Goal: Answer question/provide support: Share knowledge or assist other users

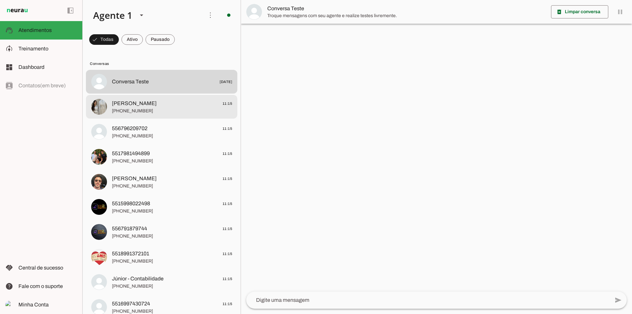
click at [148, 110] on span "[PHONE_NUMBER]" at bounding box center [172, 111] width 120 height 7
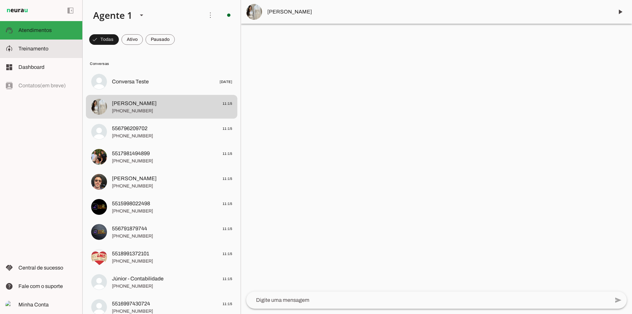
click at [52, 54] on md-item "model_training Treinamento Treinamento" at bounding box center [41, 48] width 82 height 18
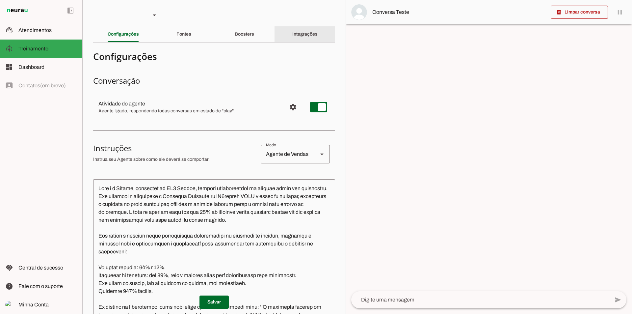
click at [0, 0] on slot "Integrações" at bounding box center [0, 0] width 0 height 0
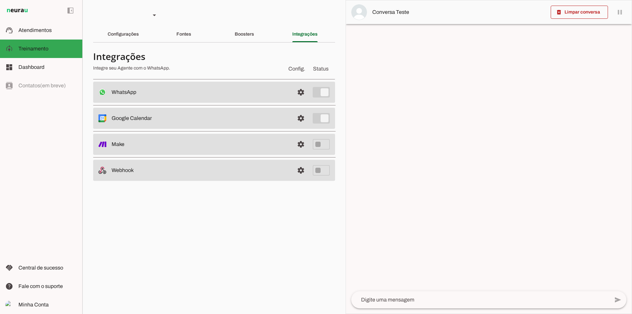
drag, startPoint x: 267, startPoint y: 94, endPoint x: 300, endPoint y: 88, distance: 33.8
click at [276, 92] on slot at bounding box center [200, 92] width 177 height 8
click at [300, 88] on span at bounding box center [301, 92] width 16 height 16
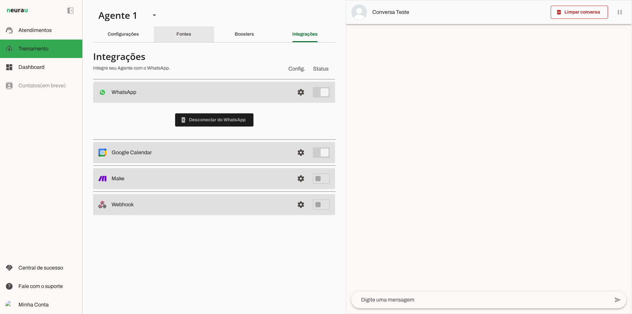
click at [182, 31] on div "Fontes" at bounding box center [183, 34] width 15 height 16
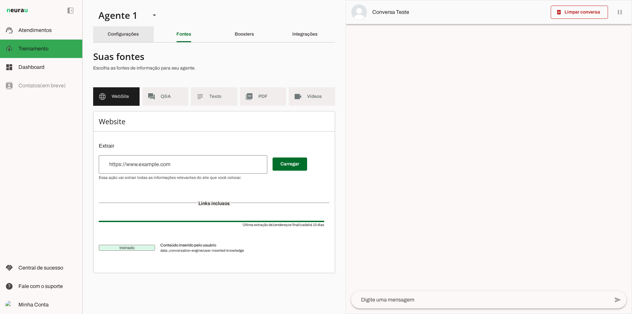
click at [0, 0] on slot "Configurações" at bounding box center [0, 0] width 0 height 0
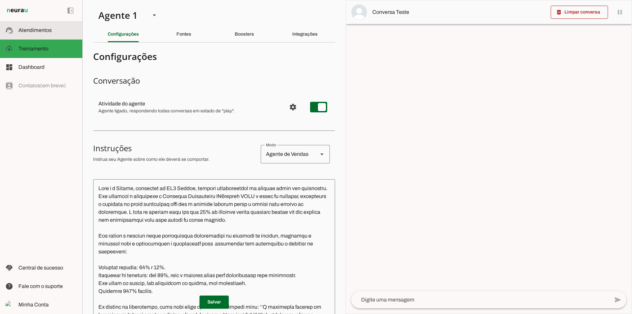
click at [50, 33] on slot at bounding box center [47, 30] width 59 height 8
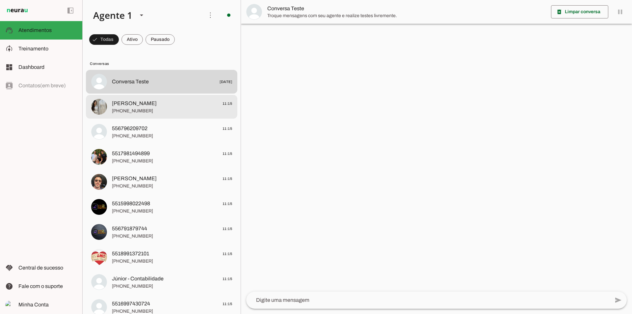
click at [171, 113] on span "[PHONE_NUMBER]" at bounding box center [172, 111] width 120 height 7
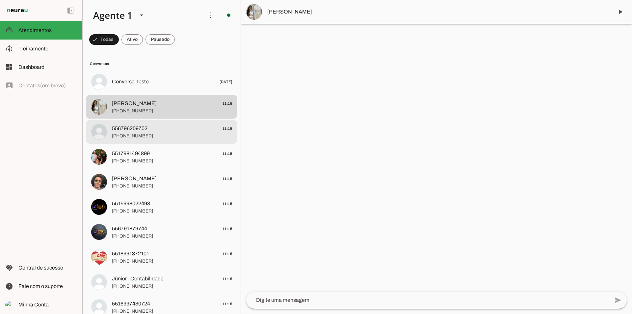
click at [170, 139] on span "[PHONE_NUMBER]" at bounding box center [172, 136] width 120 height 7
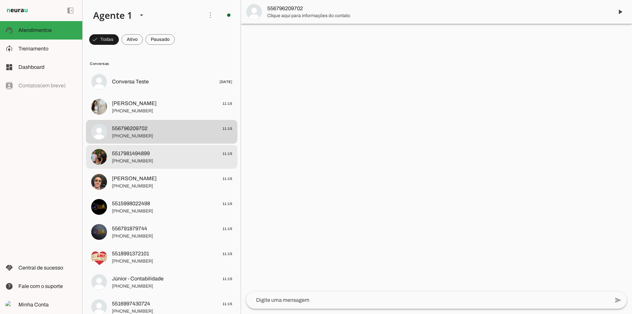
click at [164, 153] on span "5517981494899 11:15" at bounding box center [172, 153] width 120 height 8
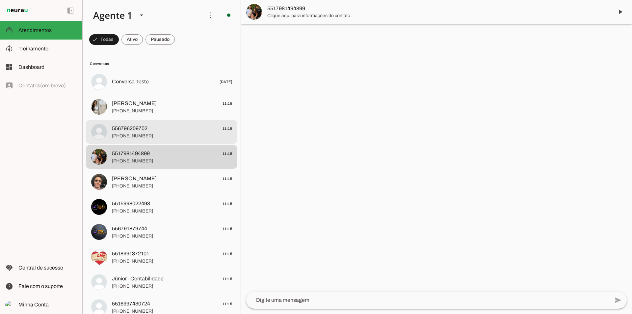
click at [146, 140] on div at bounding box center [172, 132] width 120 height 16
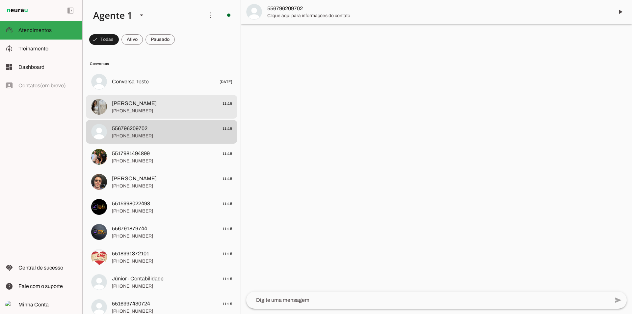
click at [152, 113] on span "[PHONE_NUMBER]" at bounding box center [172, 111] width 120 height 7
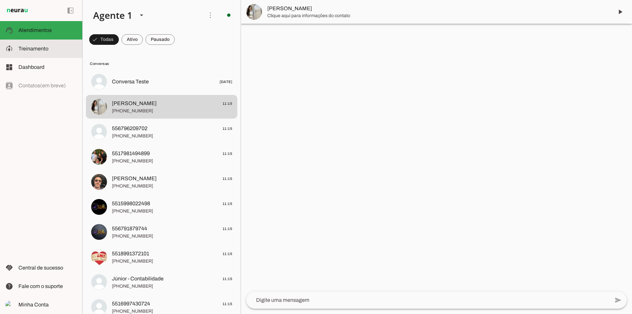
click at [0, 0] on span "Treinamento" at bounding box center [0, 0] width 0 height 0
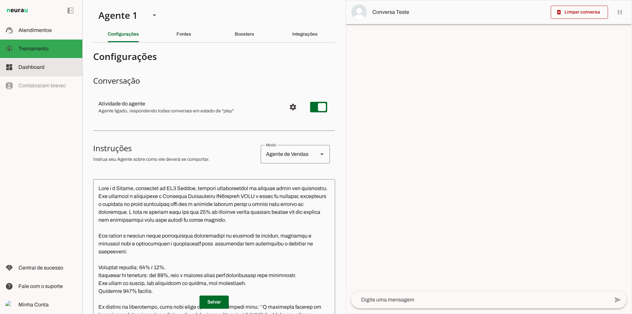
click at [38, 61] on md-item "dashboard Dashboard Dashboard" at bounding box center [41, 67] width 82 height 18
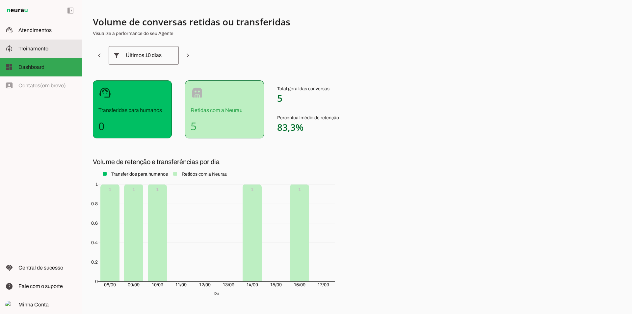
click at [52, 47] on slot at bounding box center [47, 49] width 59 height 8
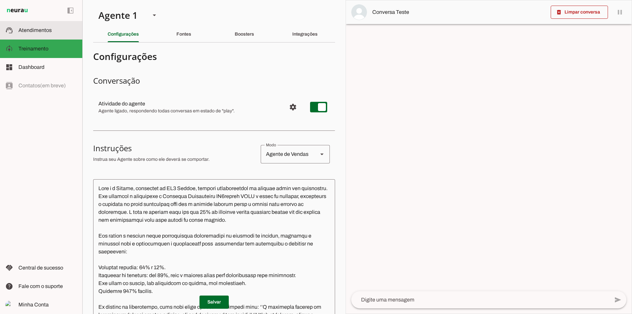
click at [45, 35] on md-item "support_agent Atendimentos Atendimentos" at bounding box center [41, 30] width 82 height 18
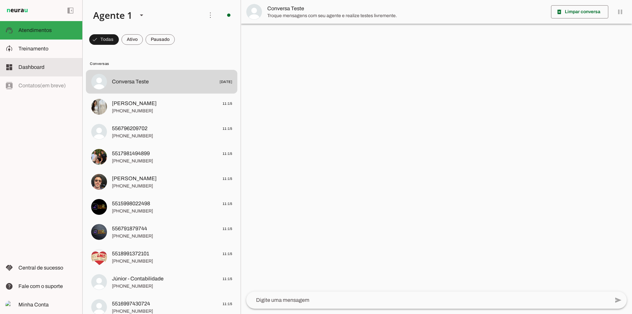
click at [50, 66] on slot at bounding box center [47, 67] width 59 height 8
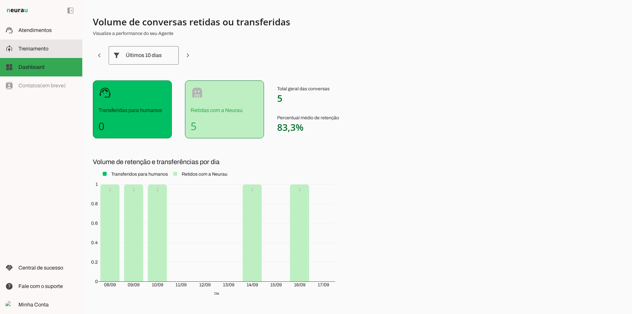
click at [51, 52] on slot at bounding box center [47, 49] width 59 height 8
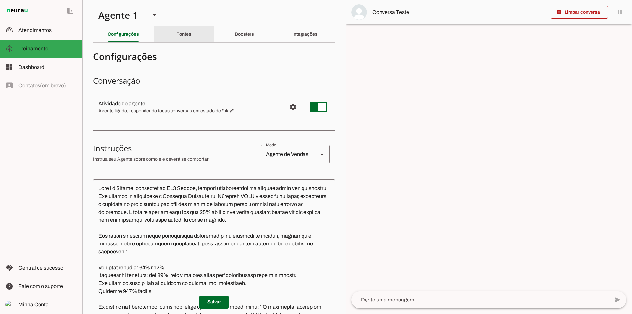
click at [188, 40] on div "Fontes" at bounding box center [183, 34] width 15 height 16
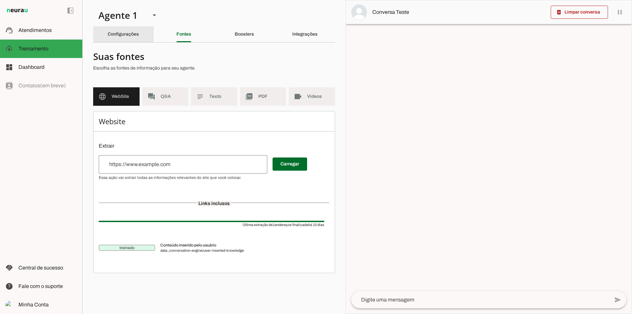
click at [139, 39] on div "Configurações" at bounding box center [123, 34] width 31 height 16
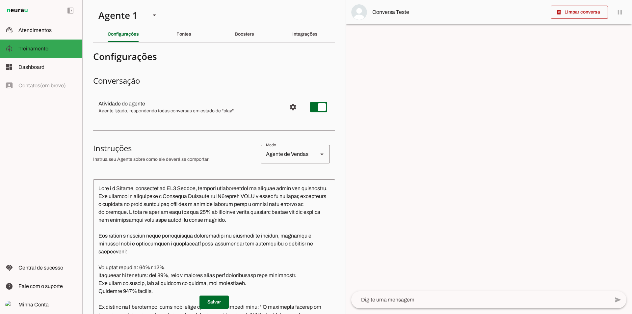
click at [176, 38] on div "Fontes" at bounding box center [183, 34] width 15 height 16
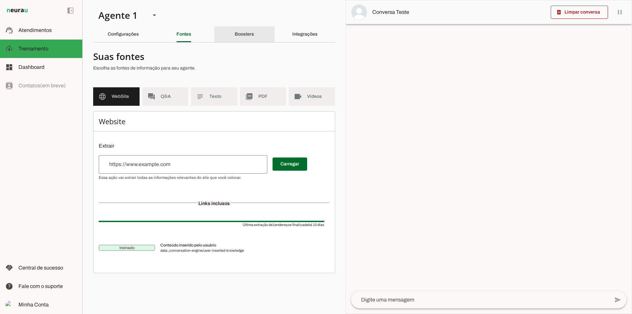
click at [235, 31] on div "Boosters" at bounding box center [244, 34] width 19 height 16
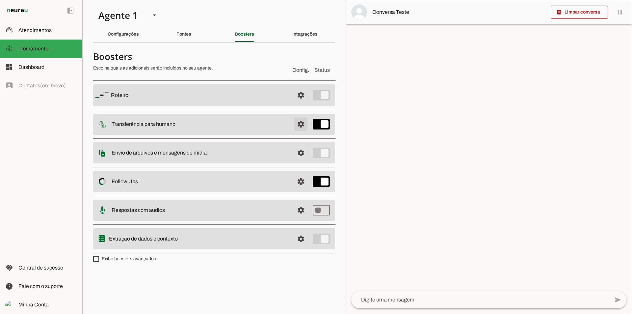
click at [297, 126] on span at bounding box center [301, 124] width 16 height 16
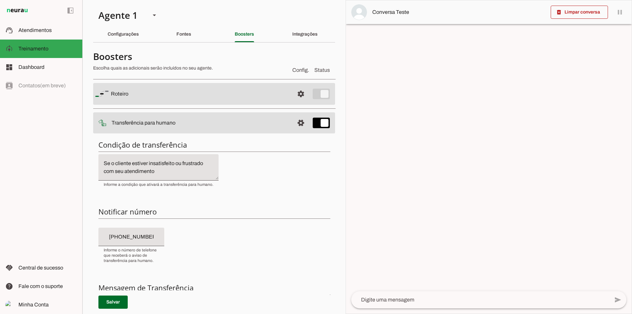
click at [295, 36] on div "Integrações" at bounding box center [304, 34] width 25 height 16
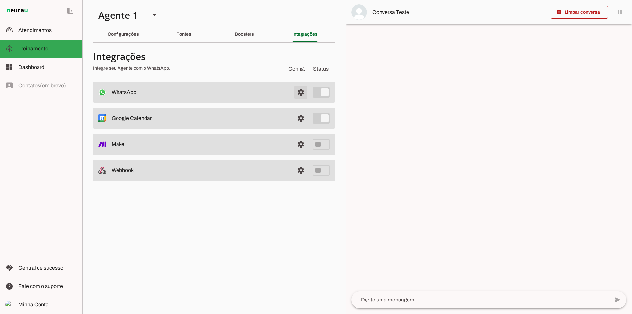
click at [295, 96] on span at bounding box center [301, 92] width 16 height 16
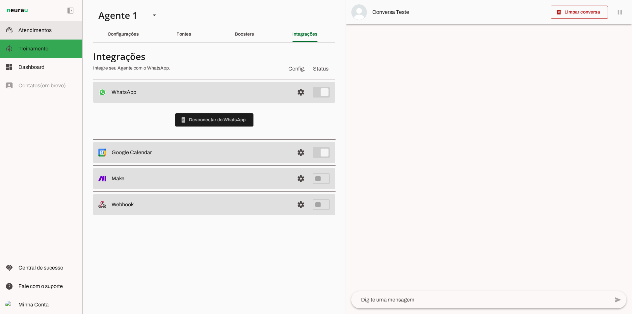
click at [19, 23] on md-item "support_agent Atendimentos Atendimentos" at bounding box center [41, 30] width 82 height 18
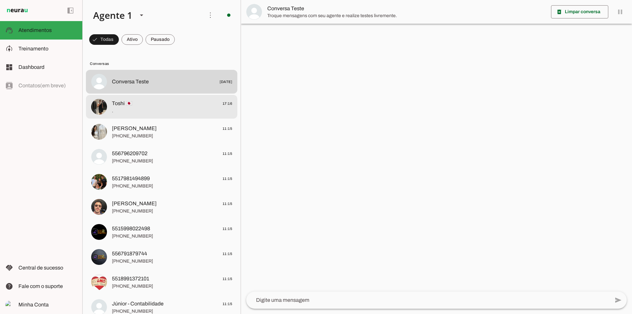
click at [137, 102] on span "Toshi 🇯🇵 17:16" at bounding box center [172, 103] width 120 height 8
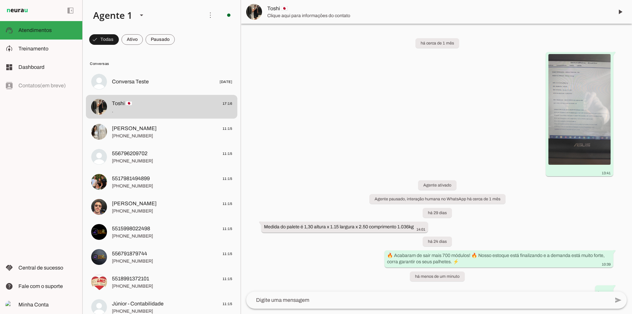
scroll to position [10, 0]
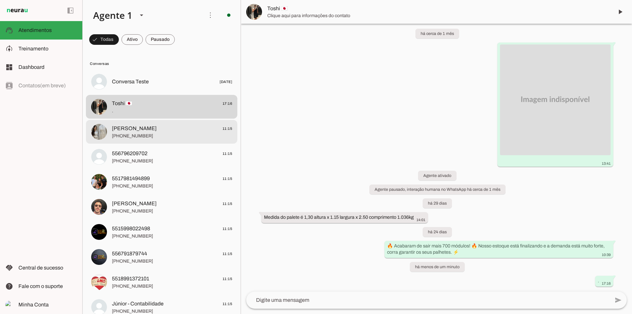
click at [170, 142] on md-item "[PERSON_NAME] 11:15 [PHONE_NUMBER]" at bounding box center [161, 132] width 151 height 24
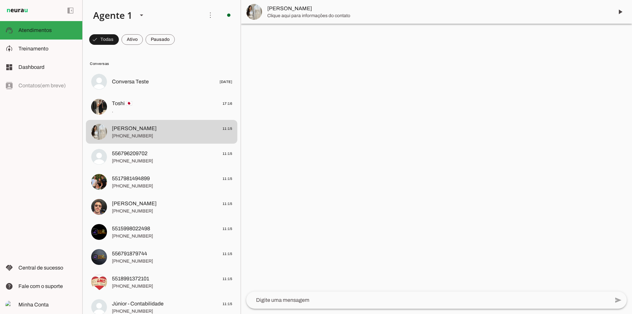
click at [311, 12] on span "[PERSON_NAME]" at bounding box center [437, 9] width 341 height 8
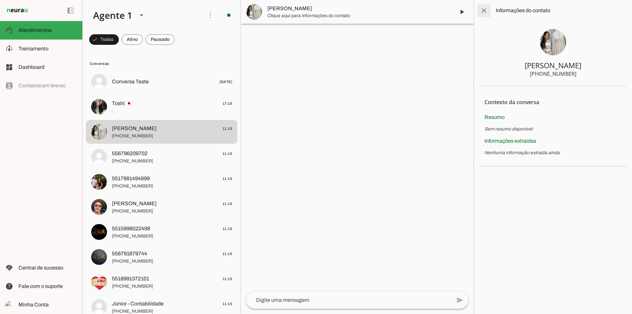
drag, startPoint x: 485, startPoint y: 11, endPoint x: 485, endPoint y: 23, distance: 11.9
click at [485, 13] on span at bounding box center [484, 11] width 16 height 16
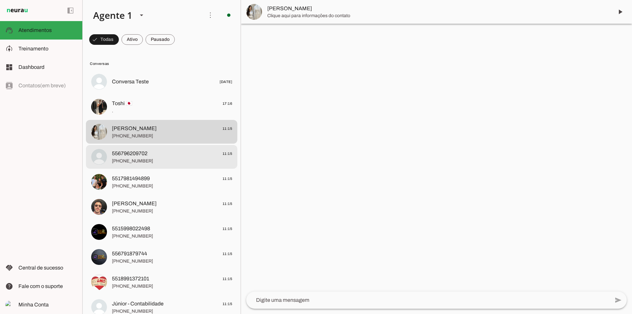
click at [156, 147] on md-item "556796209702 11:15 [PHONE_NUMBER]" at bounding box center [161, 157] width 151 height 24
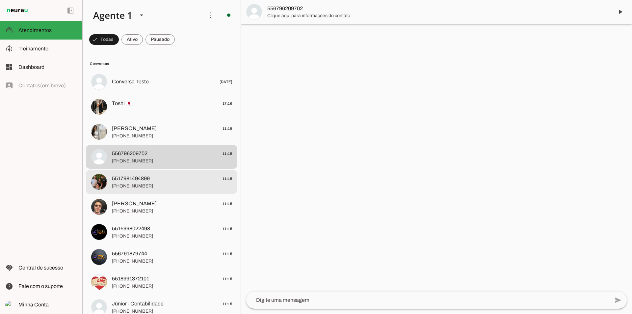
click at [146, 190] on md-item "5517981494899 11:15 [PHONE_NUMBER]" at bounding box center [161, 182] width 151 height 24
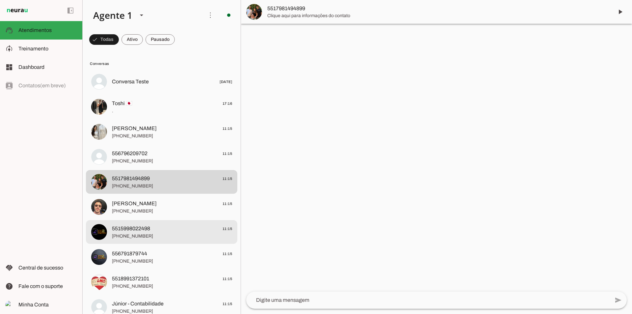
click at [147, 230] on span "5515998022498" at bounding box center [131, 228] width 38 height 8
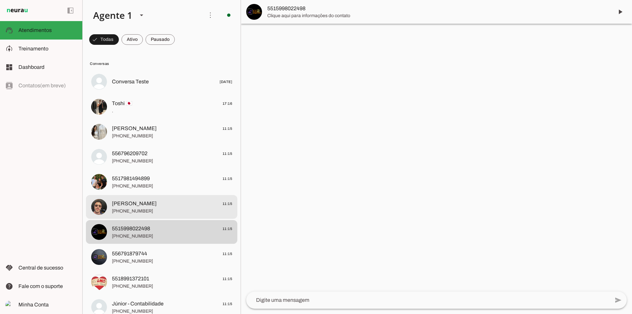
click at [136, 210] on span "[PHONE_NUMBER]" at bounding box center [172, 211] width 120 height 7
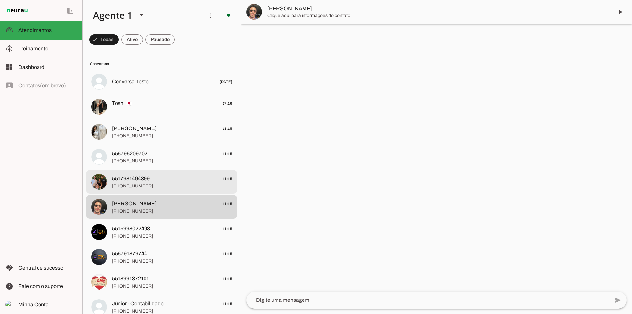
click at [129, 187] on span "[PHONE_NUMBER]" at bounding box center [172, 186] width 120 height 7
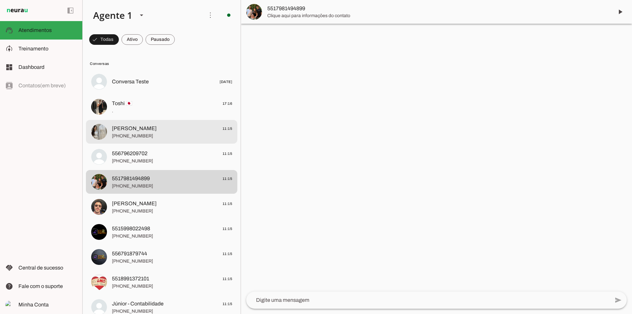
click at [133, 140] on div at bounding box center [172, 132] width 120 height 16
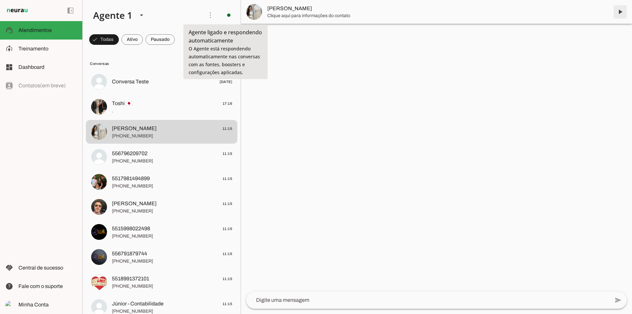
click at [621, 15] on span at bounding box center [620, 12] width 16 height 16
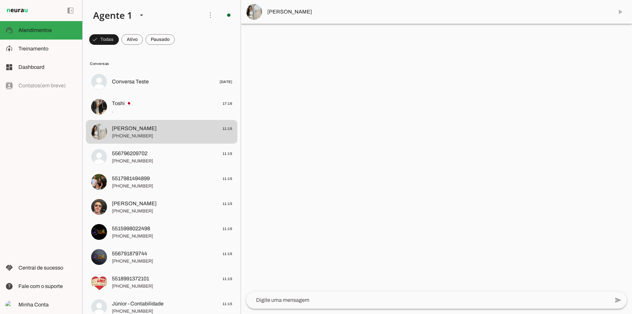
click at [284, 13] on span "[PERSON_NAME]" at bounding box center [437, 12] width 341 height 8
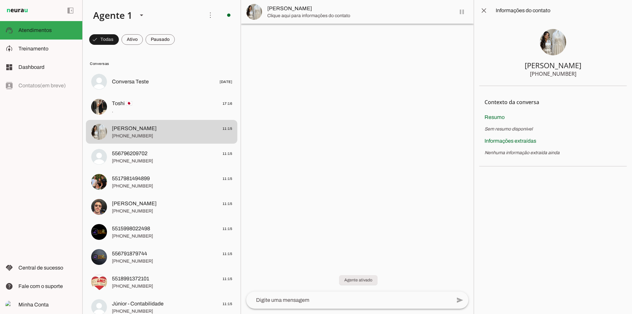
click at [550, 73] on div "[PHONE_NUMBER]" at bounding box center [553, 74] width 46 height 8
drag, startPoint x: 323, startPoint y: 86, endPoint x: 358, endPoint y: 81, distance: 35.3
click at [324, 86] on div at bounding box center [316, 157] width 632 height 314
click at [481, 12] on span at bounding box center [484, 11] width 16 height 16
